Goal: Task Accomplishment & Management: Use online tool/utility

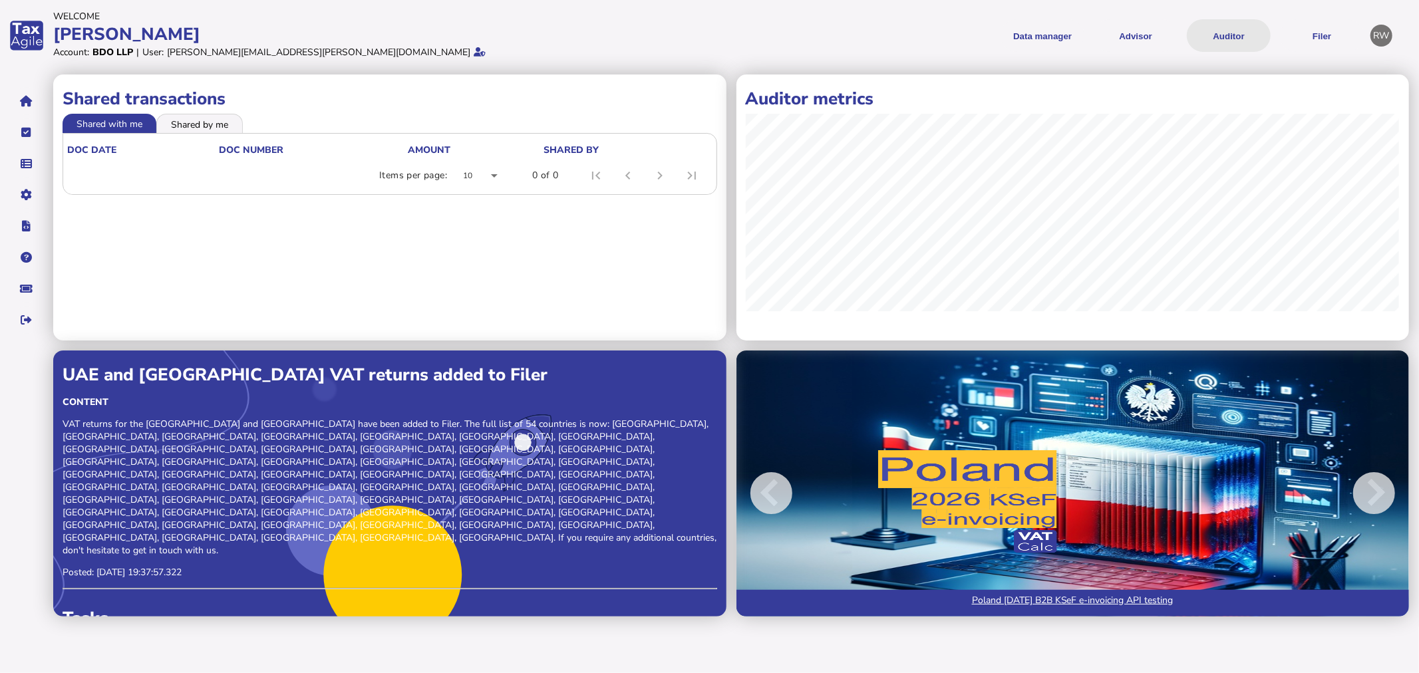
click at [1239, 38] on button "Auditor" at bounding box center [1228, 35] width 84 height 33
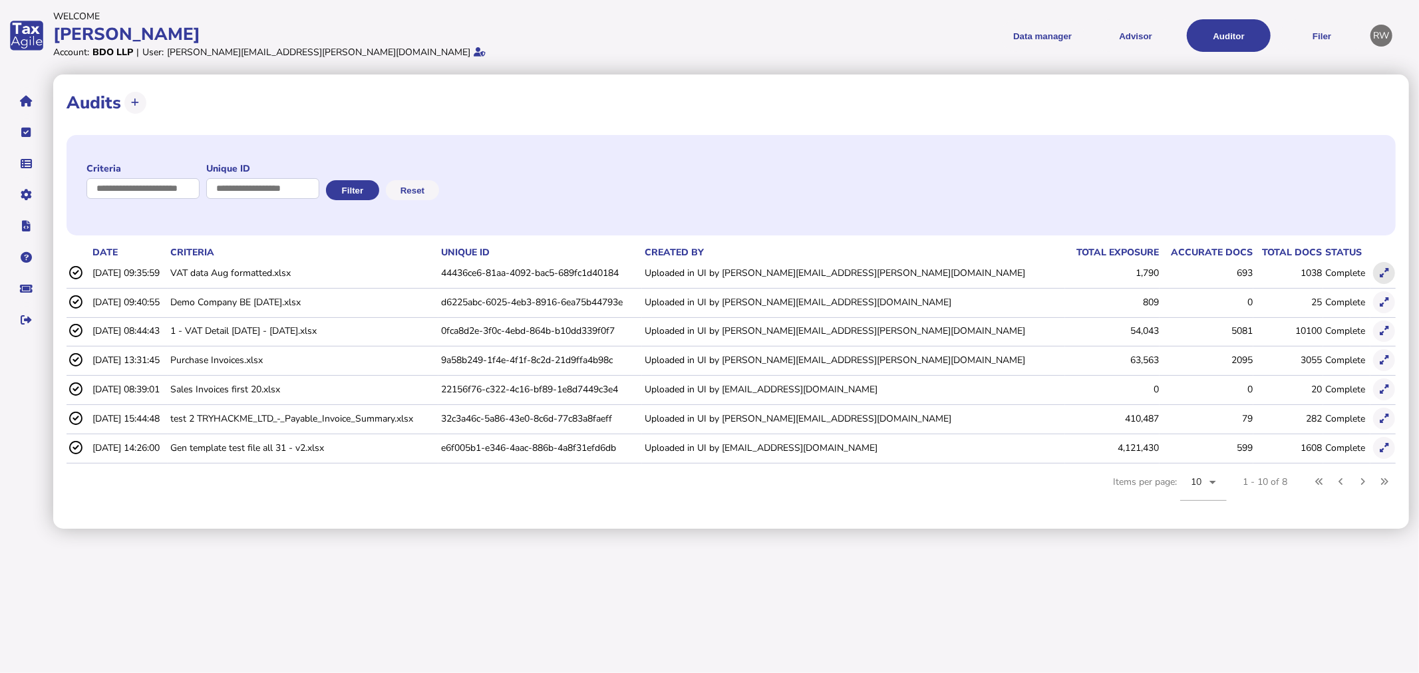
click at [1382, 270] on icon at bounding box center [1383, 273] width 9 height 9
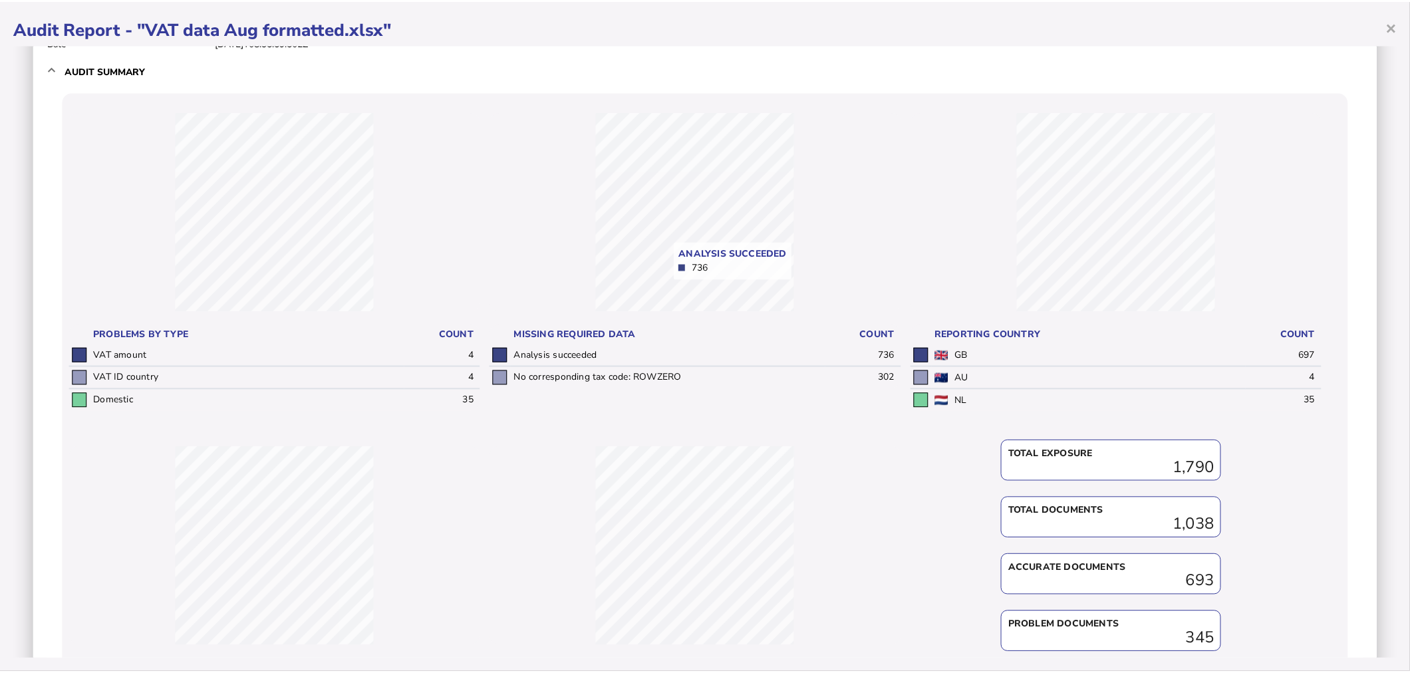
scroll to position [74, 0]
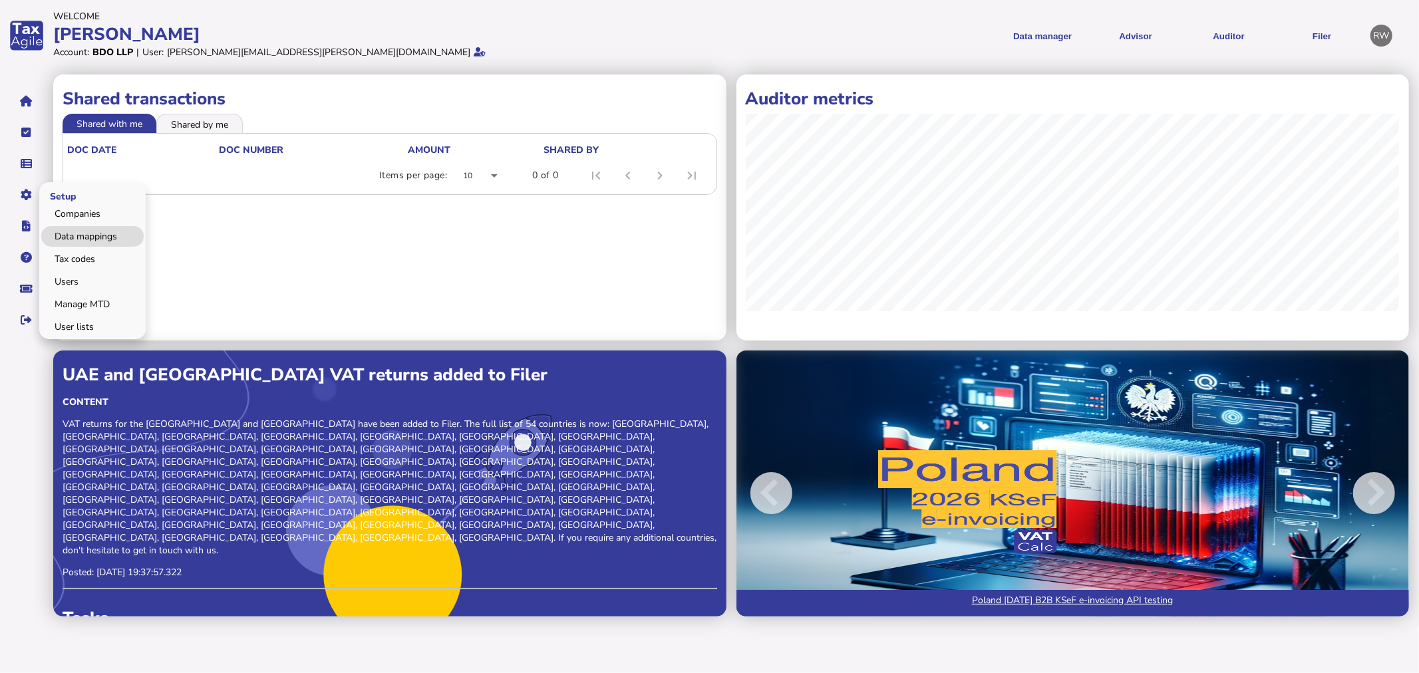
click at [72, 241] on link "Data mappings" at bounding box center [92, 236] width 102 height 21
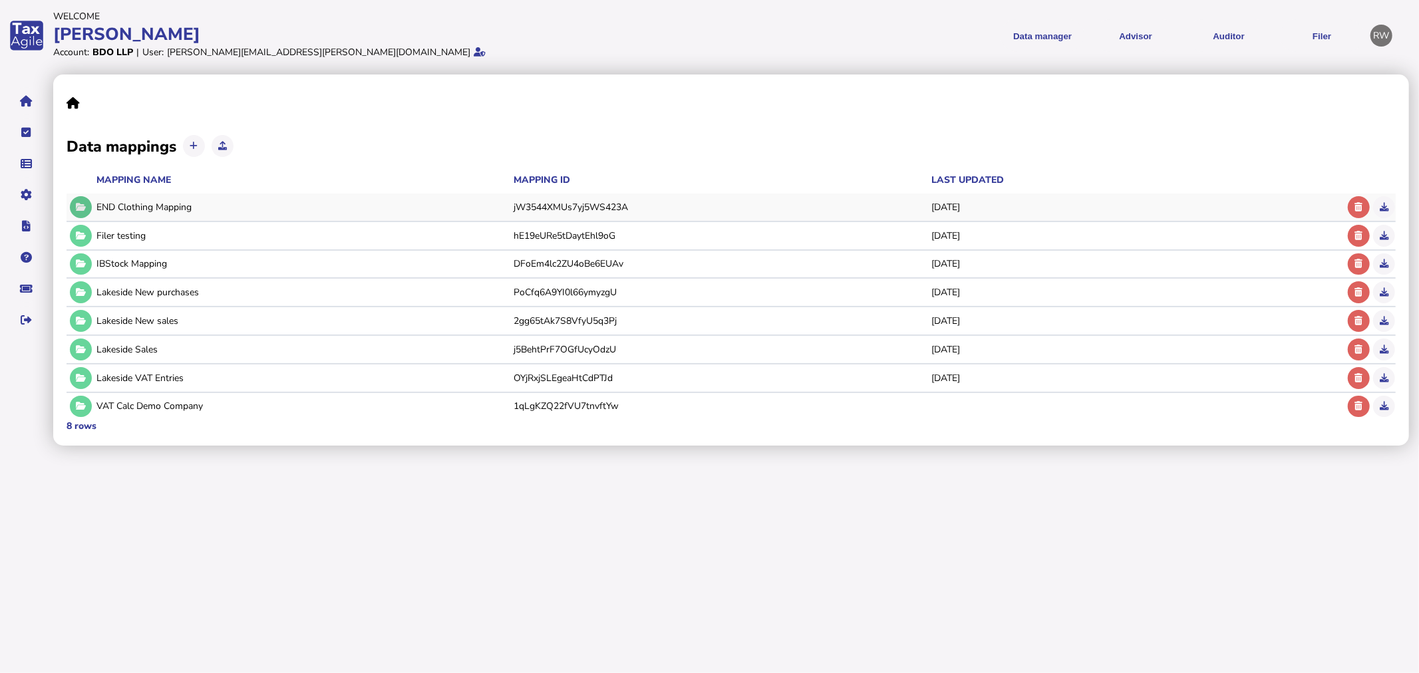
click at [74, 204] on button at bounding box center [81, 207] width 22 height 22
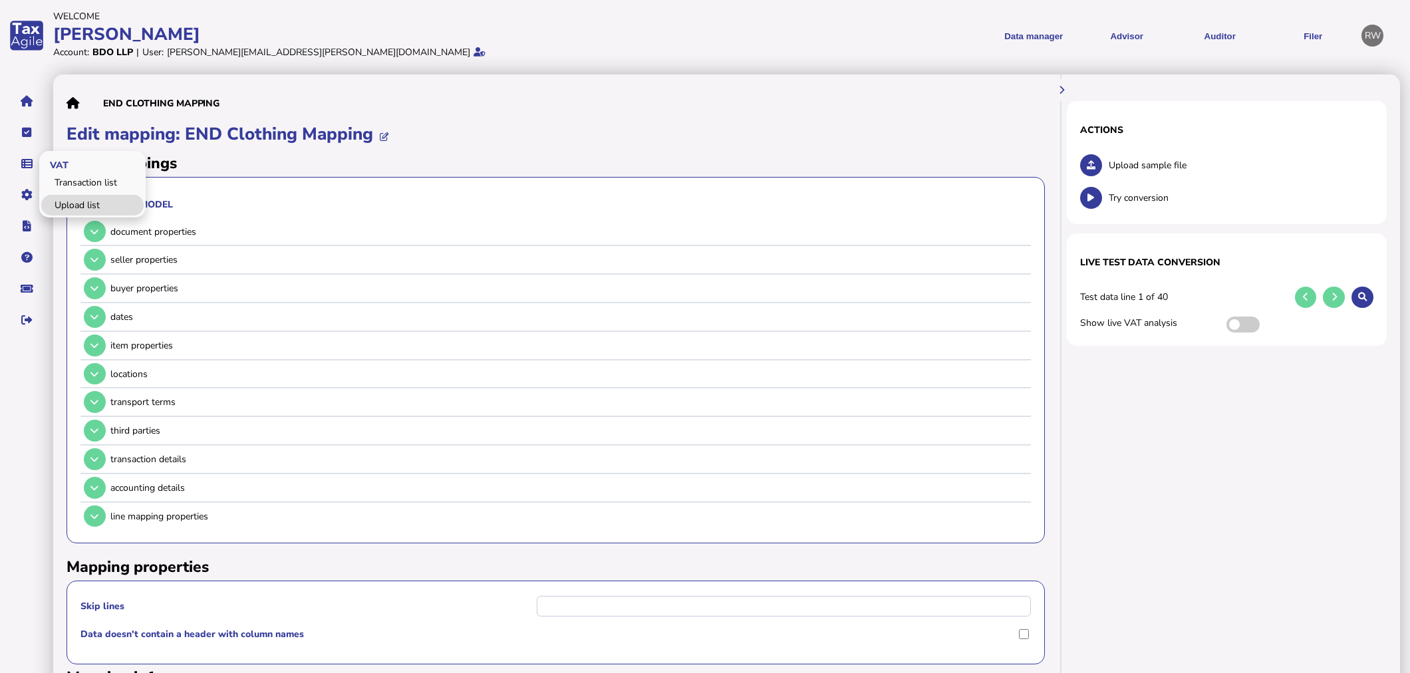
click at [72, 204] on link "Upload list" at bounding box center [92, 205] width 102 height 21
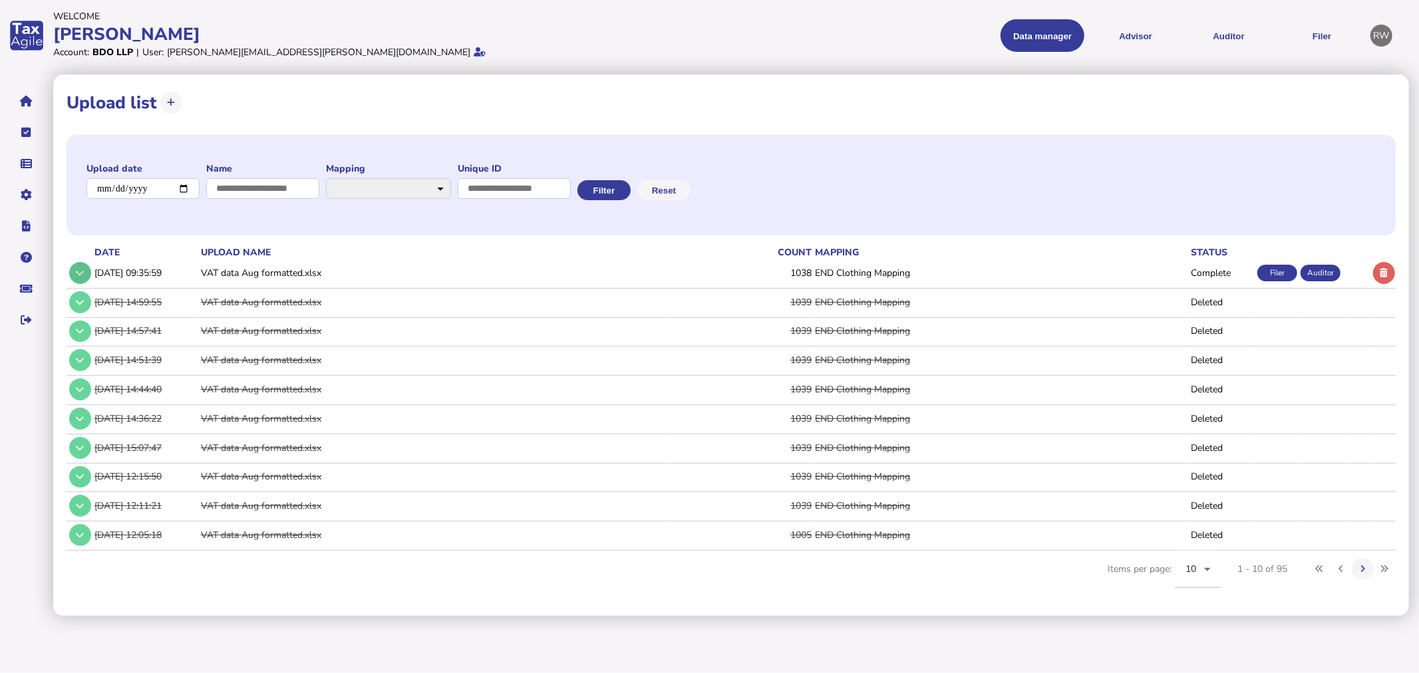
click at [75, 268] on button at bounding box center [80, 273] width 22 height 22
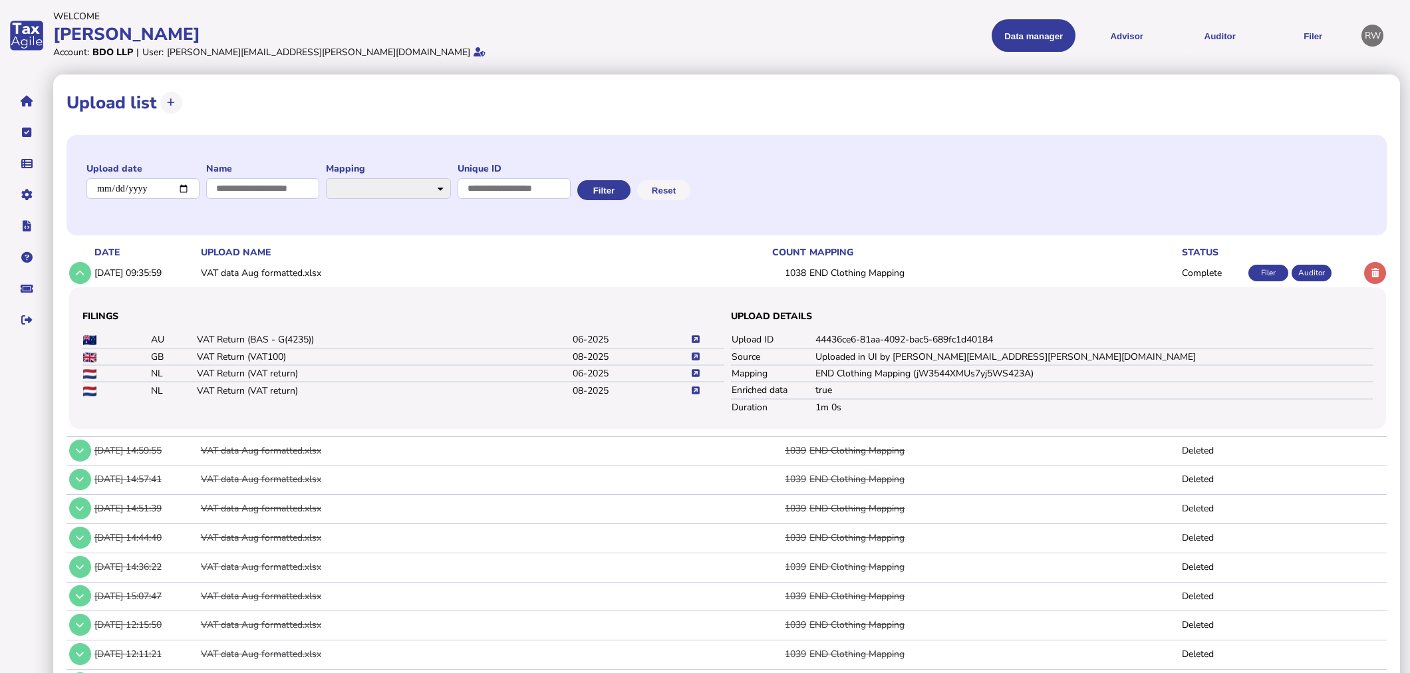
click at [695, 358] on icon at bounding box center [696, 356] width 8 height 9
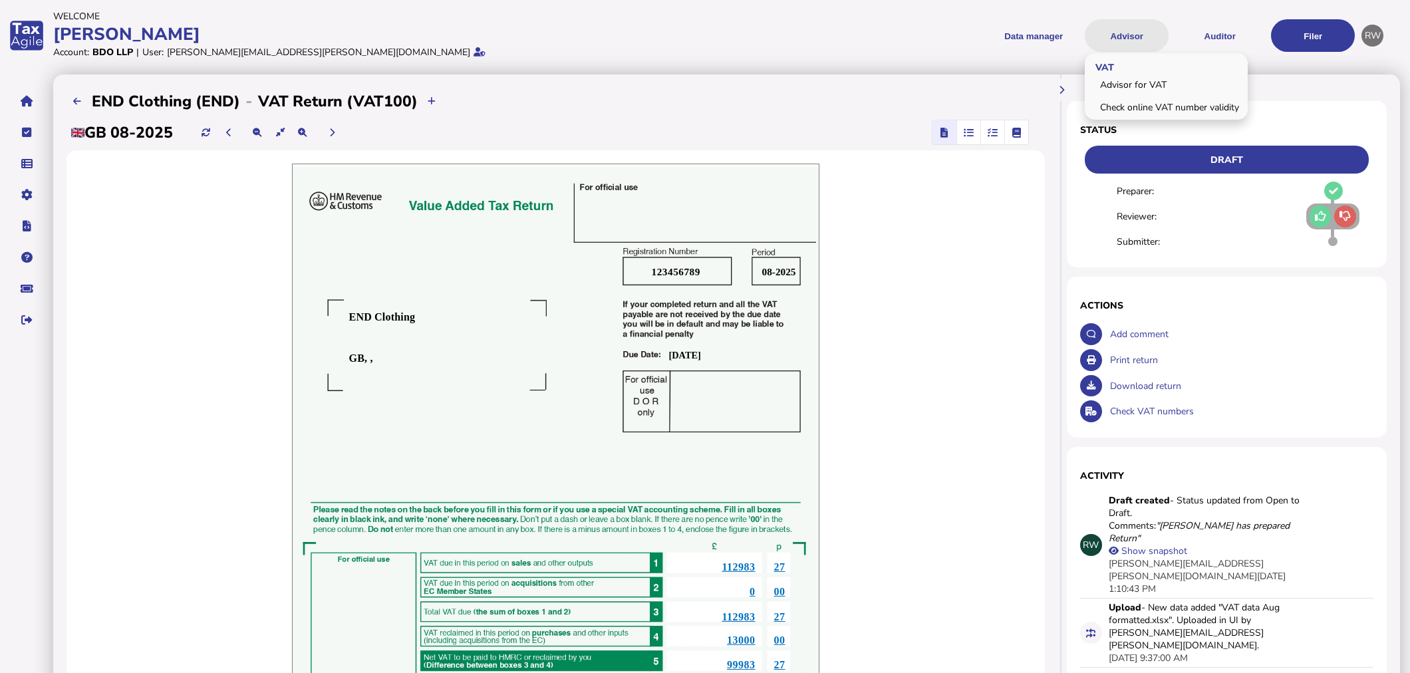
click at [1133, 43] on button "Advisor" at bounding box center [1127, 35] width 84 height 33
click at [1147, 76] on link "Advisor for VAT" at bounding box center [1166, 84] width 159 height 21
select select "*****"
select select "****"
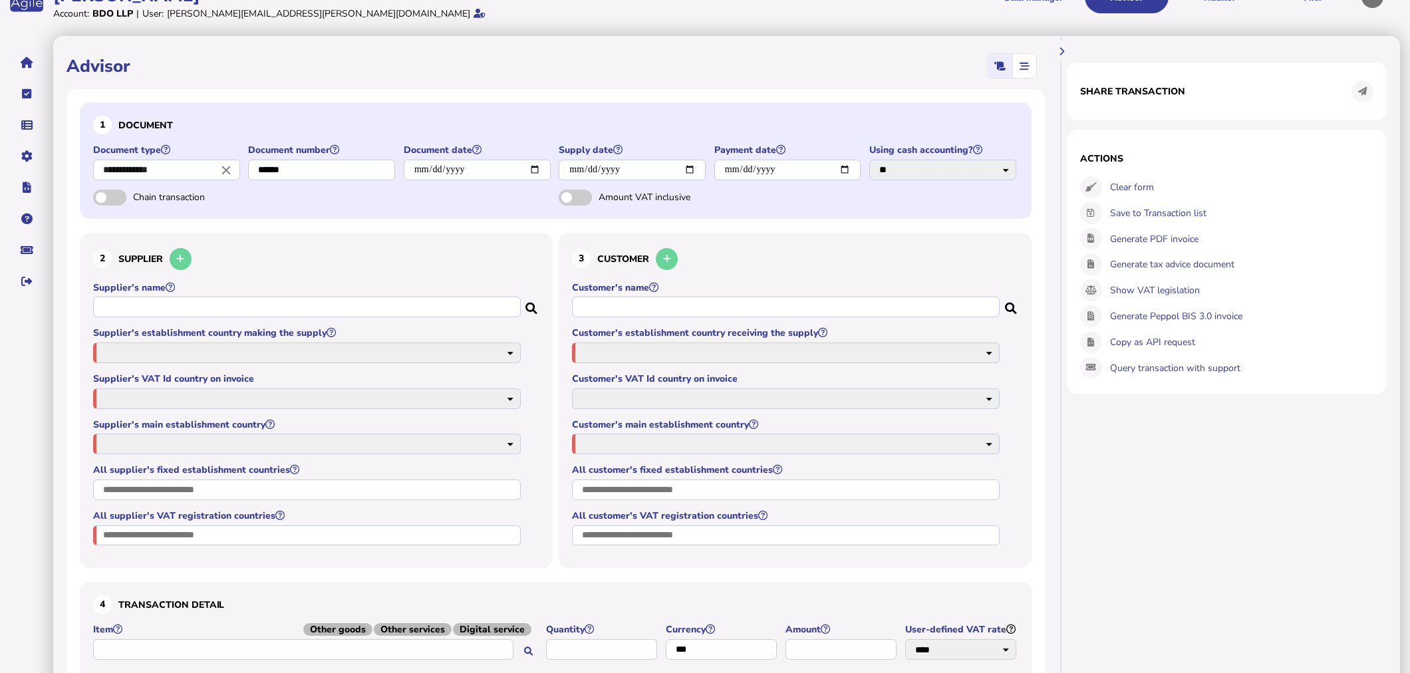
scroll to position [74, 0]
